Goal: Transaction & Acquisition: Purchase product/service

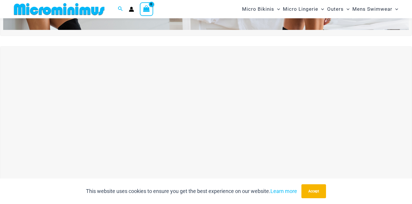
scroll to position [142, 0]
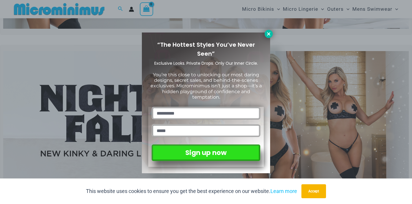
click at [269, 35] on icon at bounding box center [268, 33] width 5 height 5
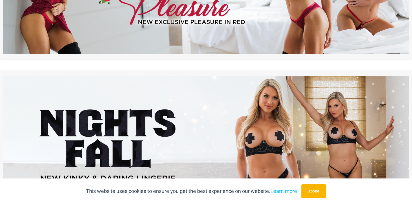
scroll to position [0, 0]
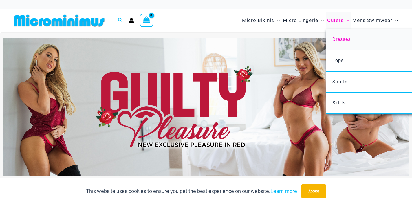
click at [343, 39] on span "Dresses" at bounding box center [342, 40] width 18 height 6
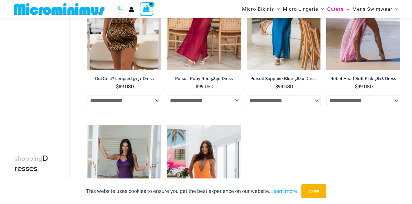
scroll to position [231, 0]
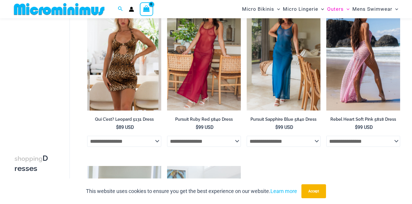
click at [367, 64] on img at bounding box center [364, 54] width 74 height 111
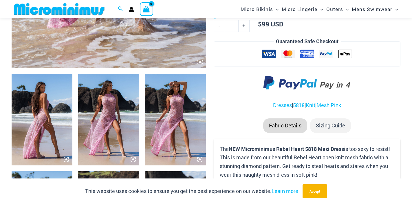
scroll to position [279, 0]
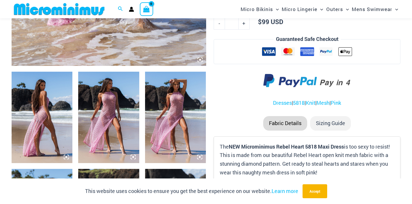
click at [170, 127] on img at bounding box center [175, 118] width 61 height 92
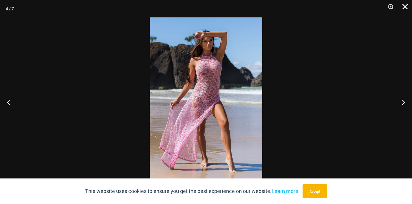
click at [404, 6] on button "Close" at bounding box center [403, 8] width 14 height 17
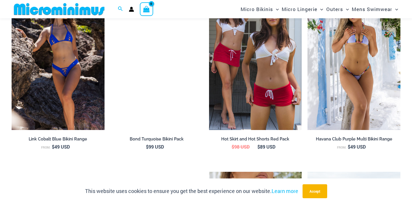
scroll to position [769, 0]
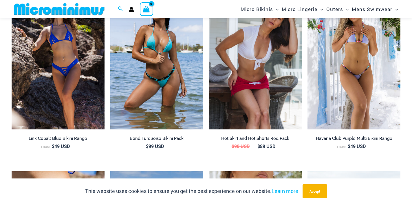
click at [279, 98] on img at bounding box center [255, 59] width 93 height 139
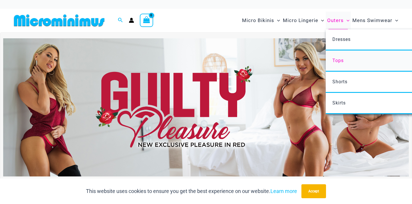
click at [341, 59] on span "Tops" at bounding box center [338, 61] width 11 height 6
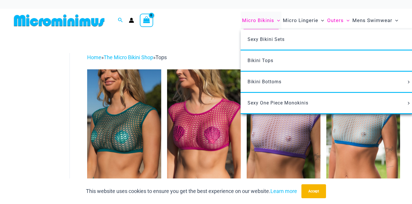
click at [271, 20] on span "Micro Bikinis" at bounding box center [258, 20] width 32 height 15
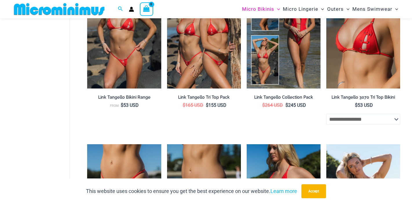
scroll to position [557, 0]
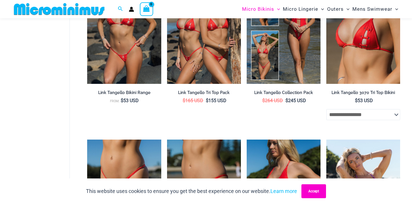
click at [320, 188] on button "Accept" at bounding box center [314, 191] width 25 height 14
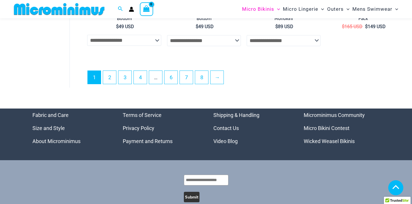
scroll to position [1502, 0]
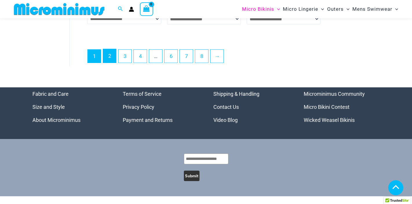
click at [109, 59] on link "2" at bounding box center [109, 56] width 13 height 14
